Goal: Navigation & Orientation: Find specific page/section

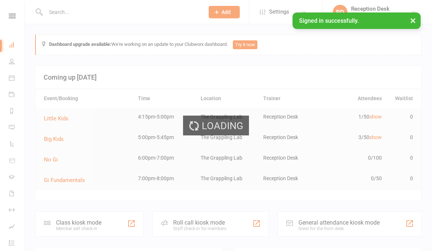
select select "100"
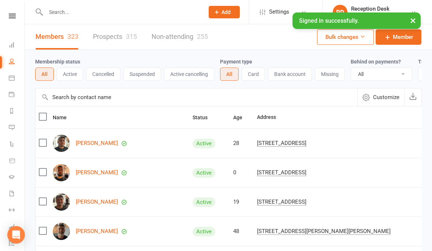
click at [119, 33] on link "Prospects 315" at bounding box center [115, 36] width 44 height 25
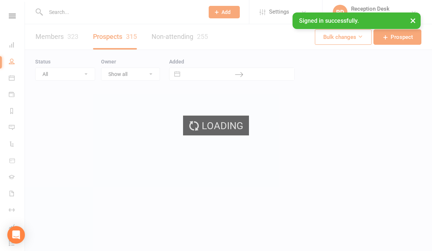
select select "100"
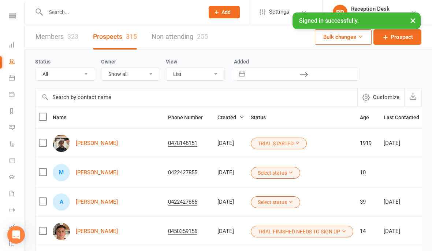
click at [54, 36] on link "Members 323" at bounding box center [57, 36] width 43 height 25
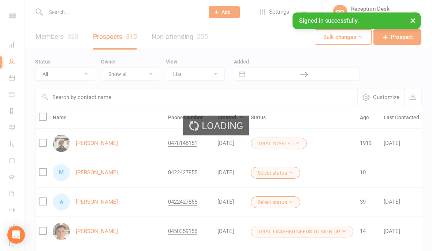
select select "100"
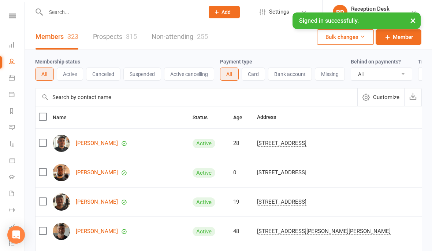
click at [114, 35] on link "Prospects 315" at bounding box center [115, 36] width 44 height 25
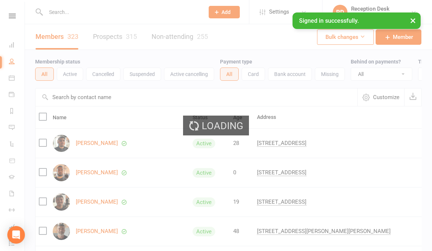
select select "100"
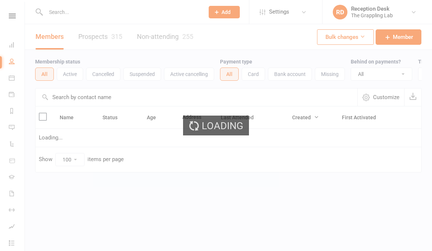
select select "100"
click at [94, 34] on div "Loading" at bounding box center [216, 125] width 432 height 251
click at [97, 36] on div "Loading" at bounding box center [216, 125] width 432 height 251
click at [91, 35] on div "Loading" at bounding box center [216, 125] width 432 height 251
click at [96, 35] on div "Loading" at bounding box center [216, 125] width 432 height 251
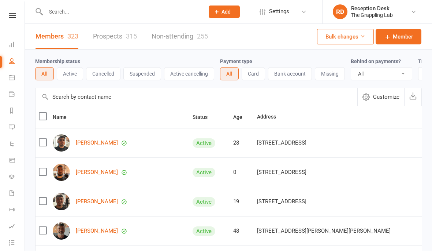
scroll to position [0, 0]
click at [117, 42] on link "Prospects 315" at bounding box center [115, 36] width 44 height 25
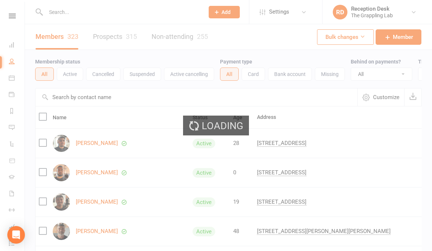
select select "100"
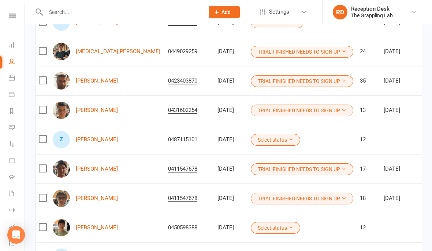
scroll to position [270, 0]
